Goal: Information Seeking & Learning: Learn about a topic

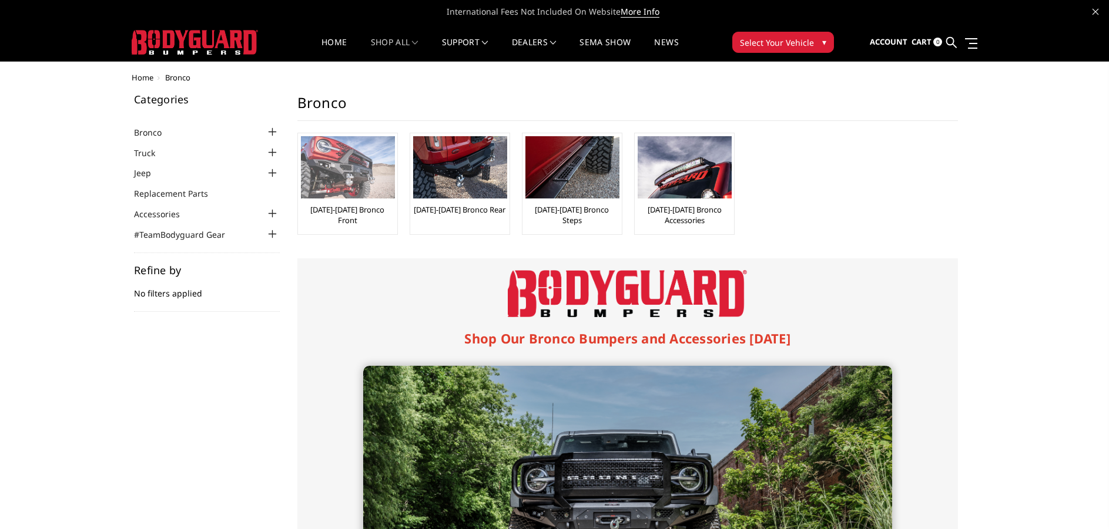
click at [344, 165] on img at bounding box center [348, 167] width 94 height 62
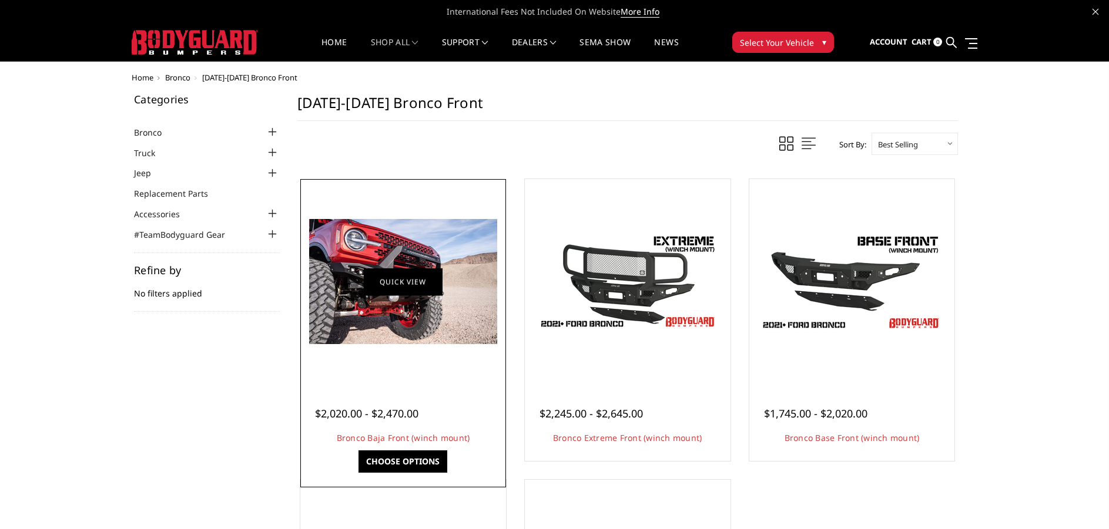
click at [397, 283] on link "Quick view" at bounding box center [403, 282] width 79 height 28
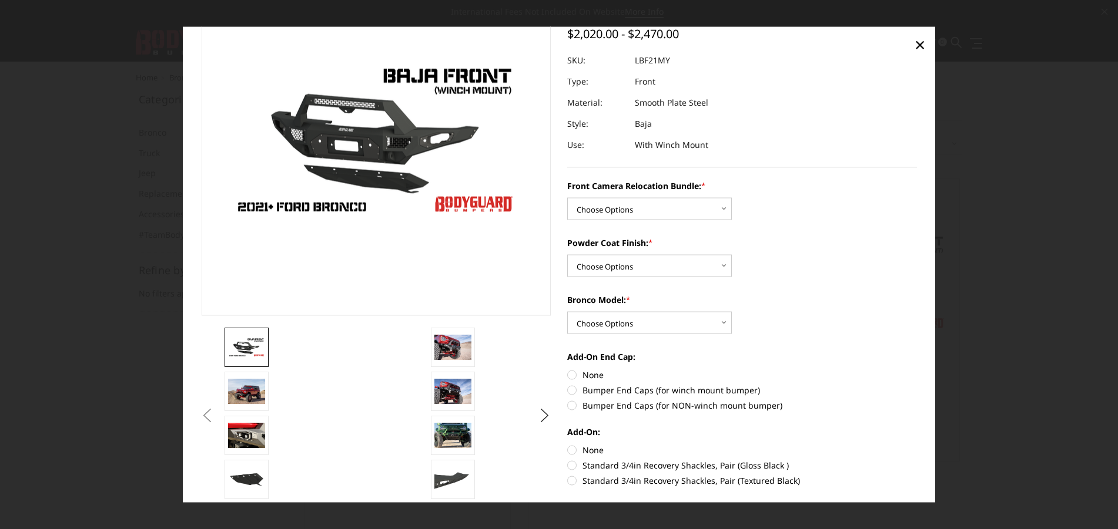
scroll to position [118, 0]
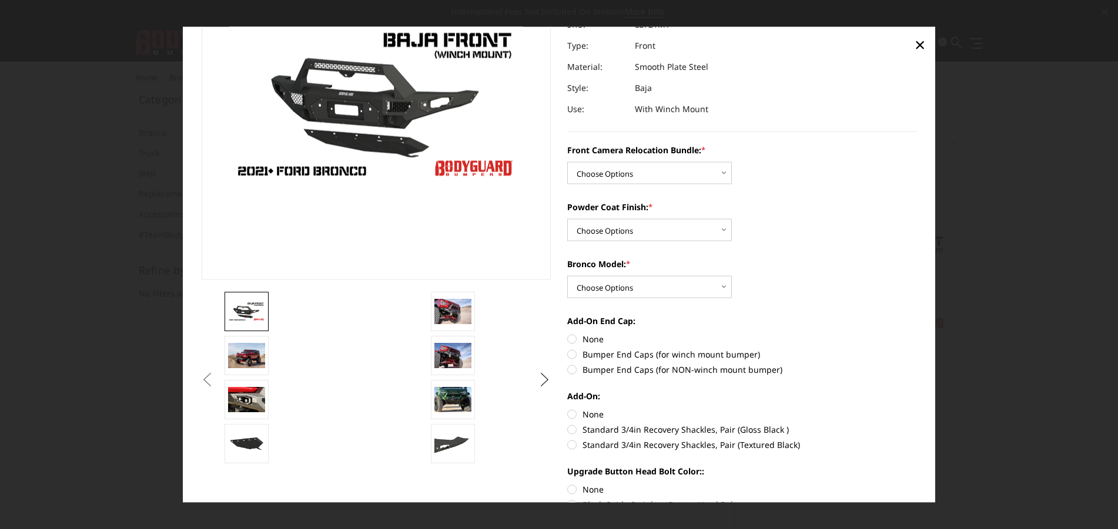
click at [541, 378] on button "Next" at bounding box center [545, 380] width 18 height 18
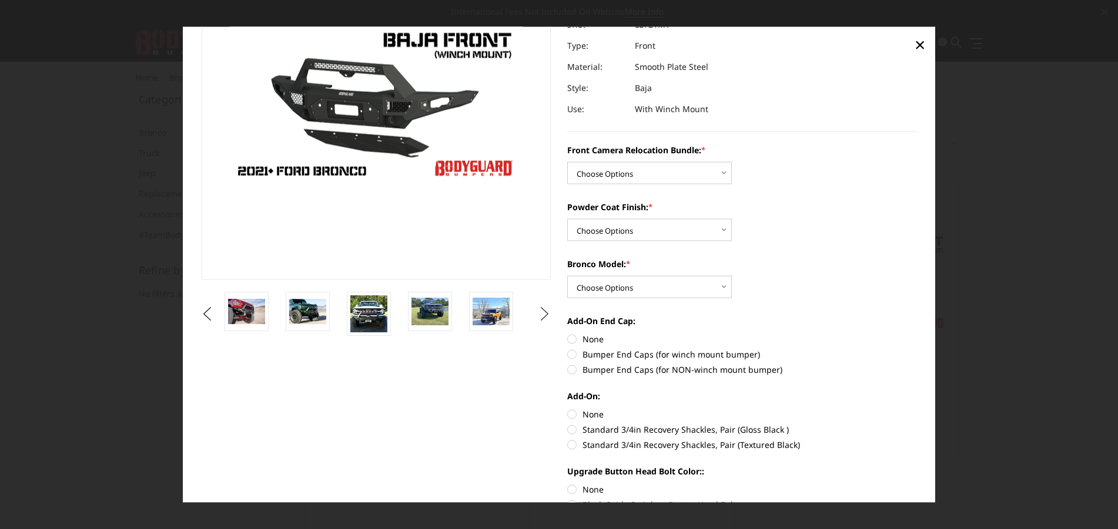
click at [542, 314] on button "Next" at bounding box center [545, 314] width 18 height 18
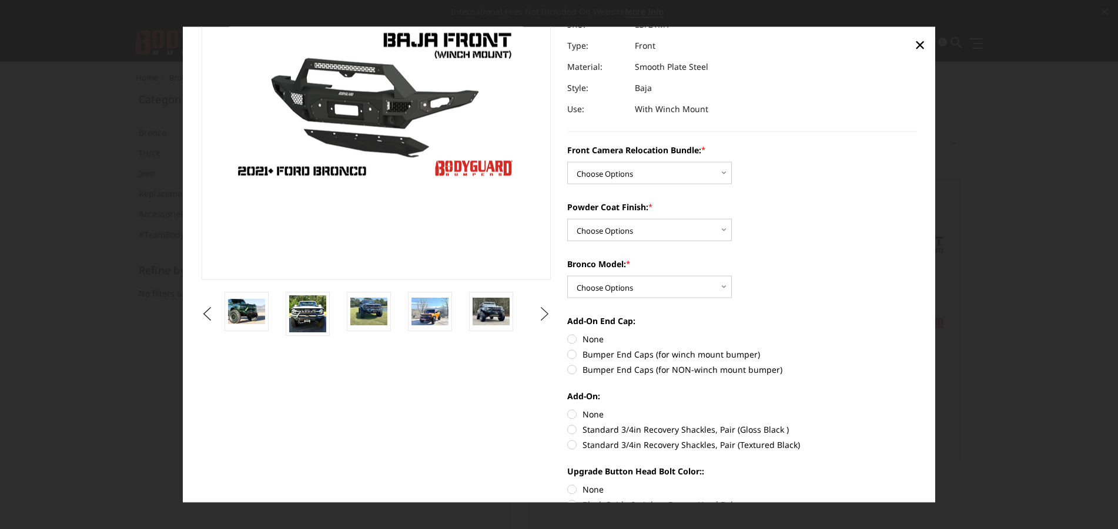
click at [542, 314] on button "Next" at bounding box center [545, 314] width 18 height 18
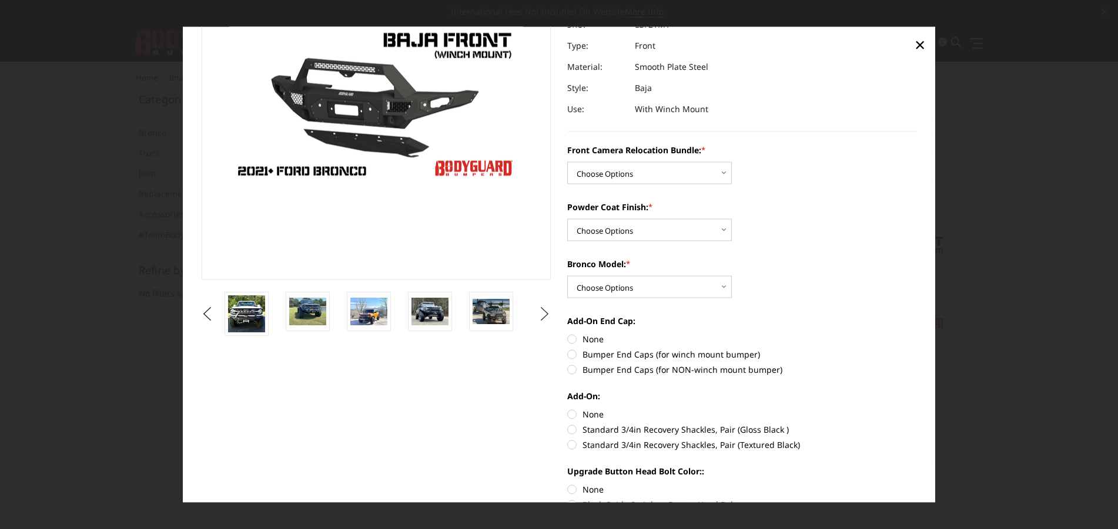
click at [541, 314] on button "Next" at bounding box center [545, 314] width 18 height 18
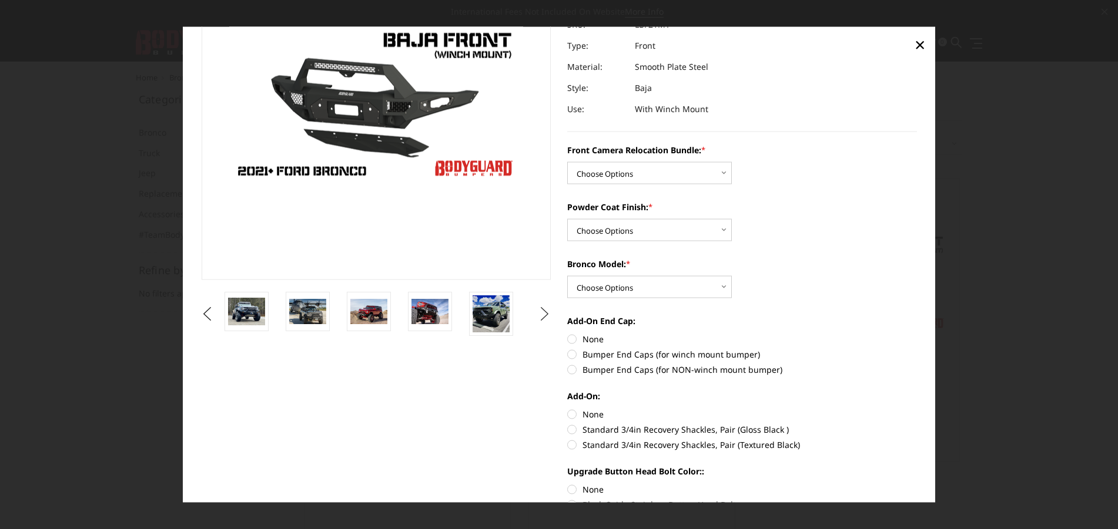
click at [541, 314] on button "Next" at bounding box center [545, 314] width 18 height 18
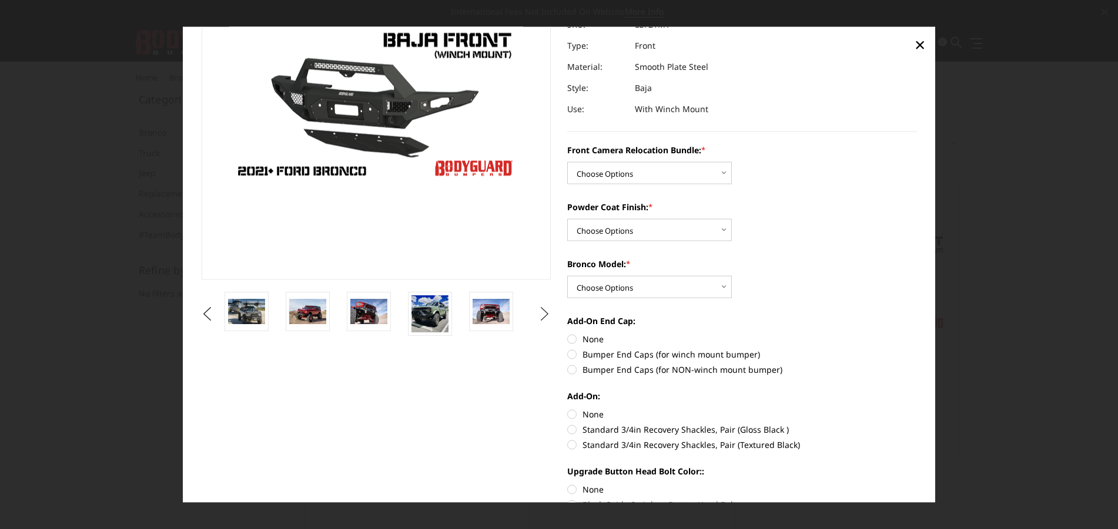
click at [541, 314] on button "Next" at bounding box center [545, 314] width 18 height 18
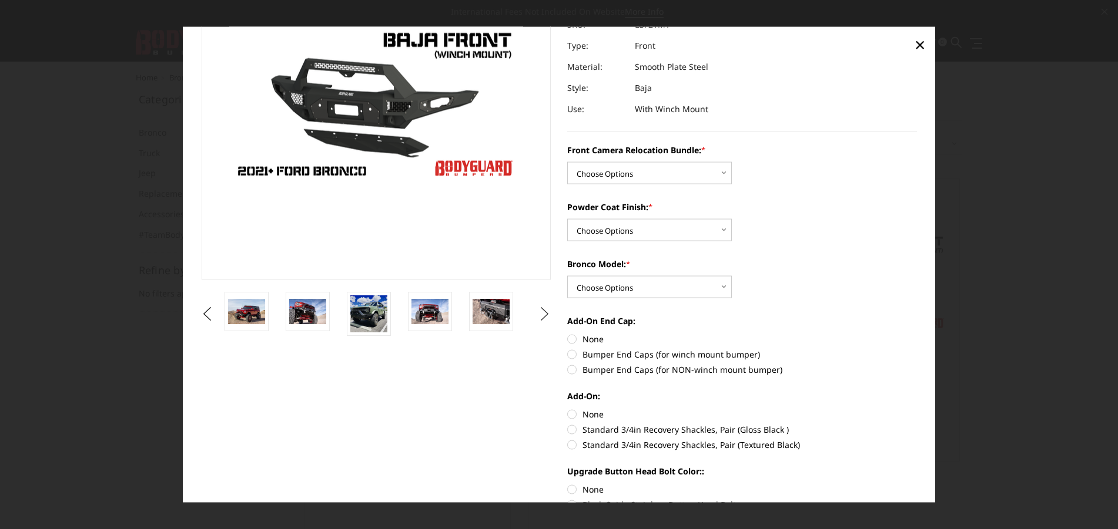
click at [541, 314] on button "Next" at bounding box center [545, 314] width 18 height 18
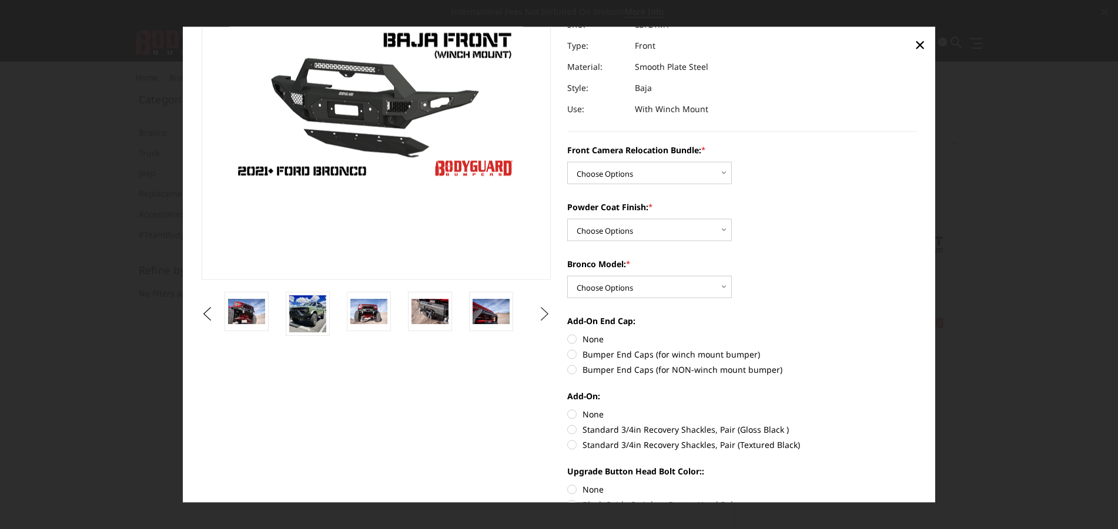
click at [541, 314] on button "Next" at bounding box center [545, 314] width 18 height 18
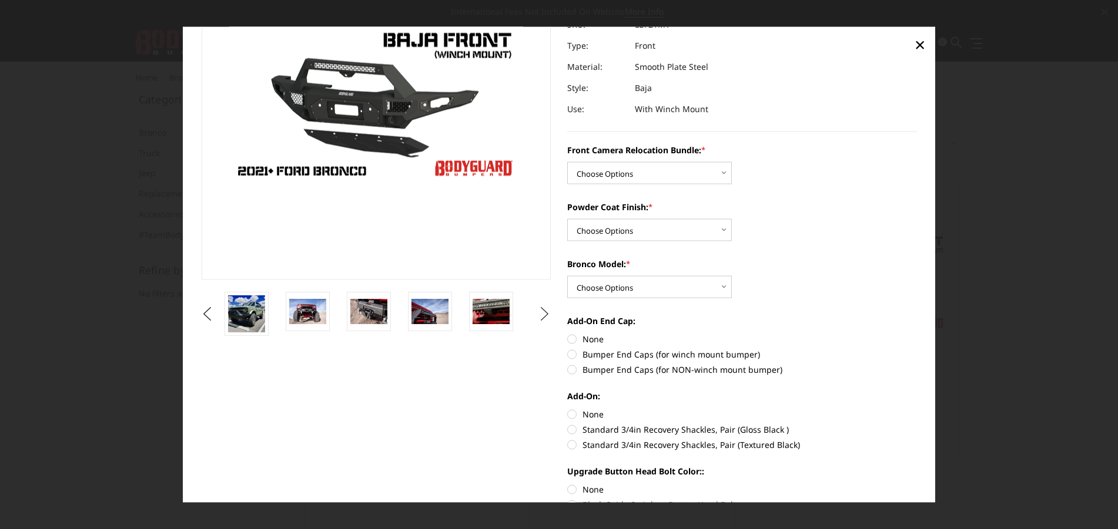
click at [541, 314] on button "Next" at bounding box center [545, 314] width 18 height 18
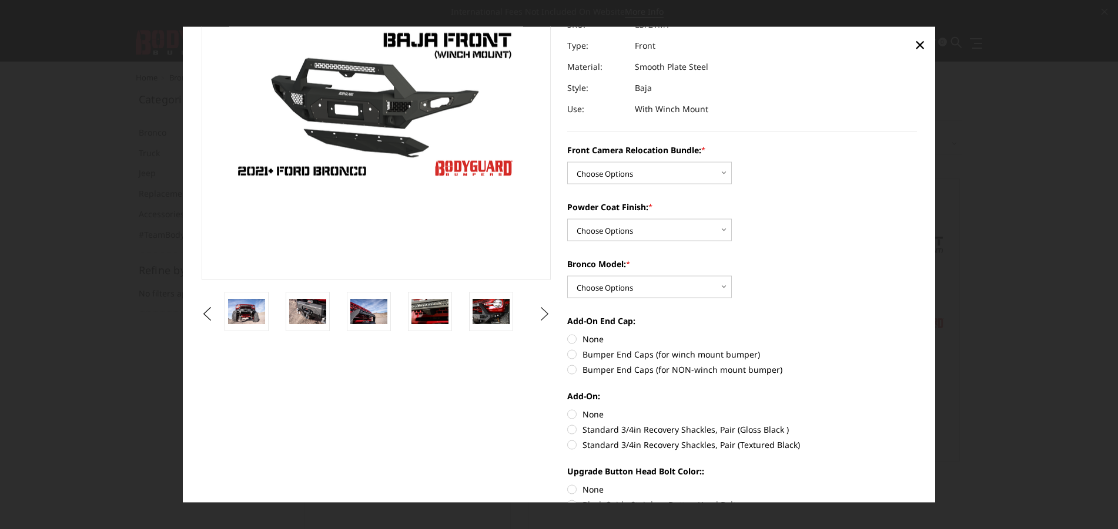
click at [541, 314] on button "Next" at bounding box center [545, 314] width 18 height 18
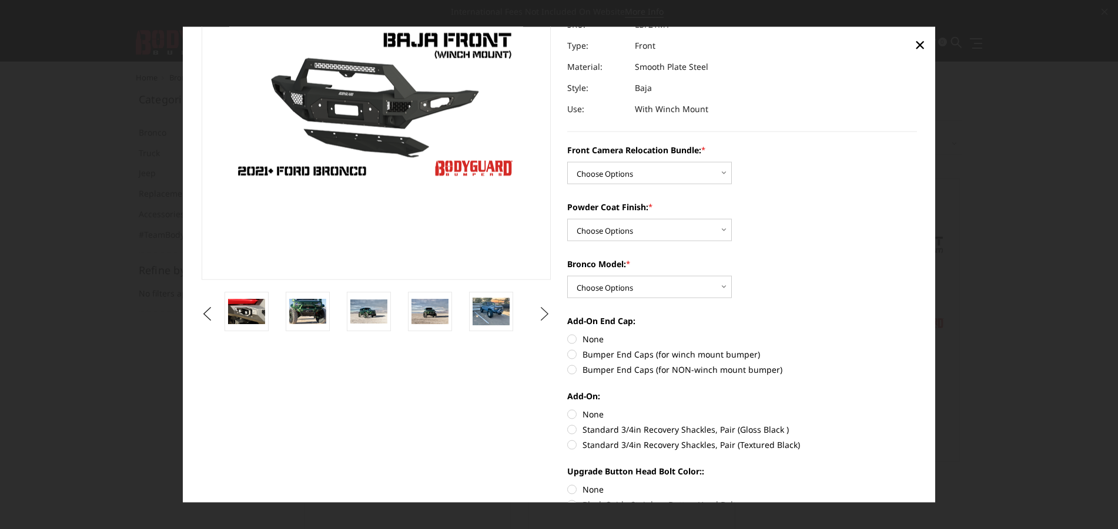
click at [541, 314] on button "Next" at bounding box center [545, 314] width 18 height 18
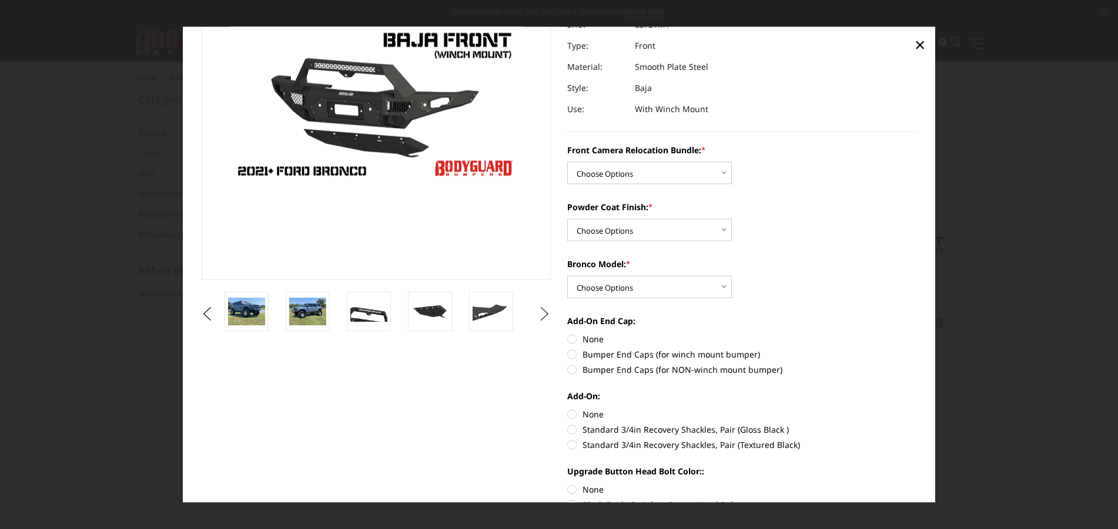
click at [541, 314] on button "Next" at bounding box center [545, 314] width 18 height 18
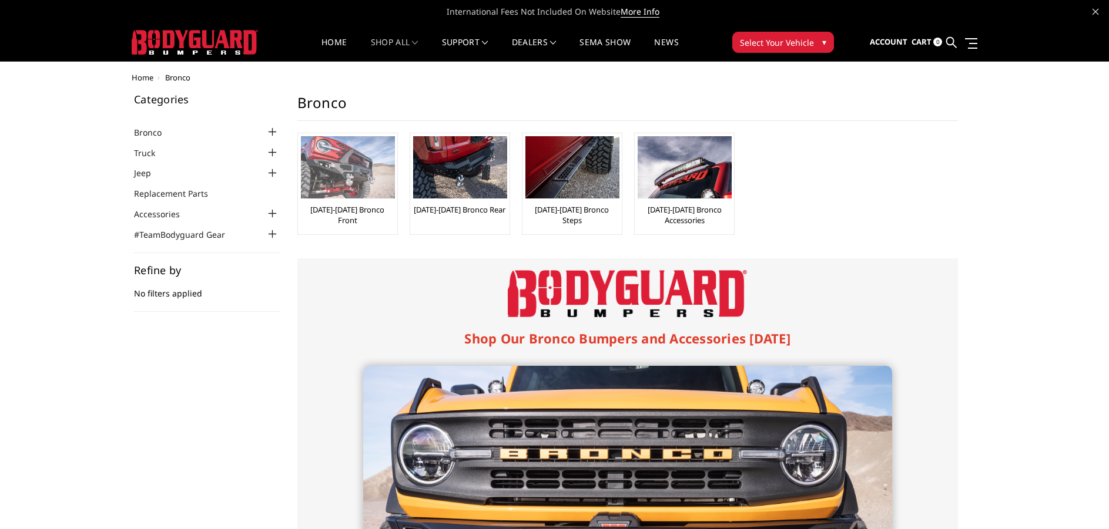
click at [351, 171] on img at bounding box center [348, 167] width 94 height 62
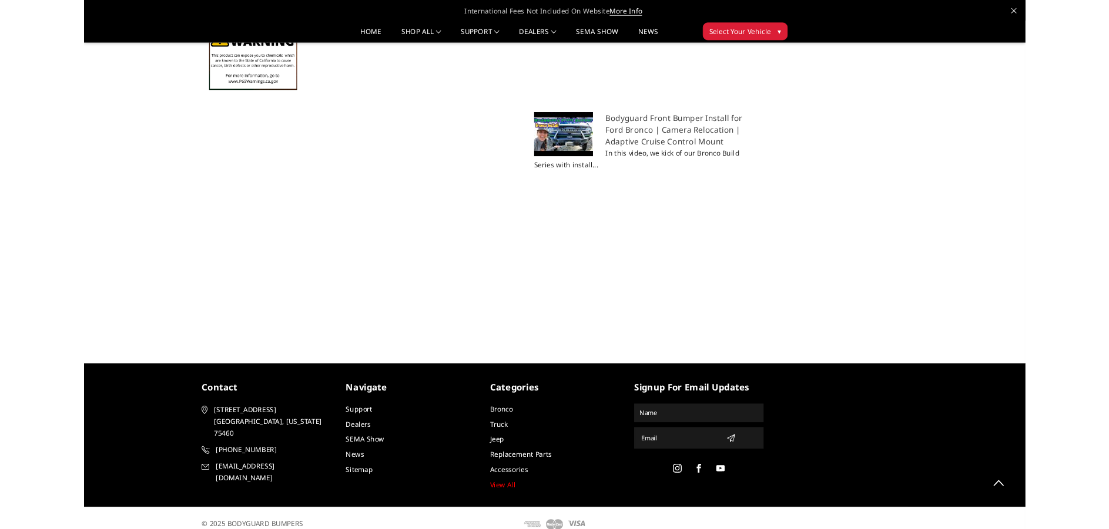
scroll to position [1351, 0]
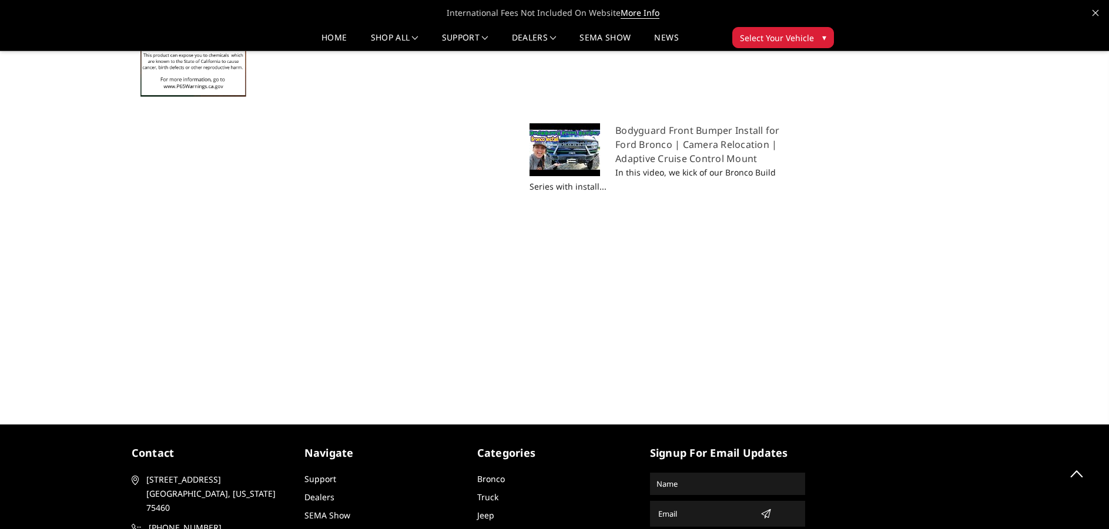
click at [793, 260] on div "Bodyguard Front Bumper Install for Ford Bronco | Camera Relocation | Adaptive C…" at bounding box center [464, 258] width 683 height 271
click at [804, 273] on div "Bodyguard Front Bumper Install for Ford Bronco | Camera Relocation | Adaptive C…" at bounding box center [464, 258] width 683 height 271
